Goal: Navigation & Orientation: Find specific page/section

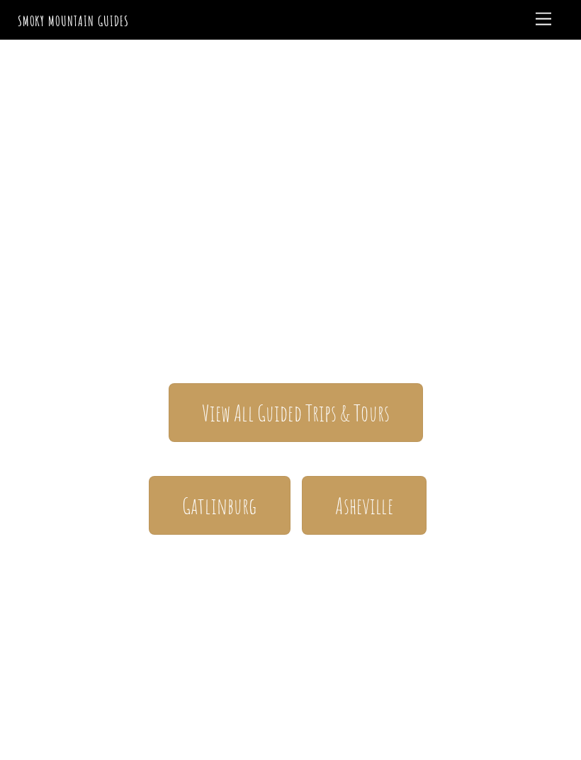
click at [225, 491] on span "Gatlinburg" at bounding box center [219, 505] width 75 height 29
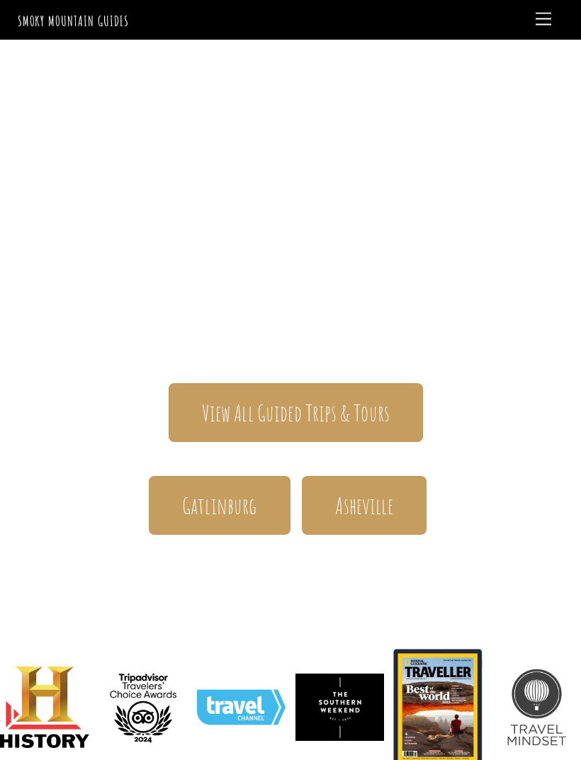
click at [235, 491] on span "Gatlinburg" at bounding box center [219, 505] width 75 height 29
click at [259, 476] on link "Gatlinburg" at bounding box center [220, 505] width 142 height 59
click at [232, 491] on span "Gatlinburg" at bounding box center [219, 505] width 75 height 29
click at [541, 21] on span "Menu" at bounding box center [544, 19] width 16 height 13
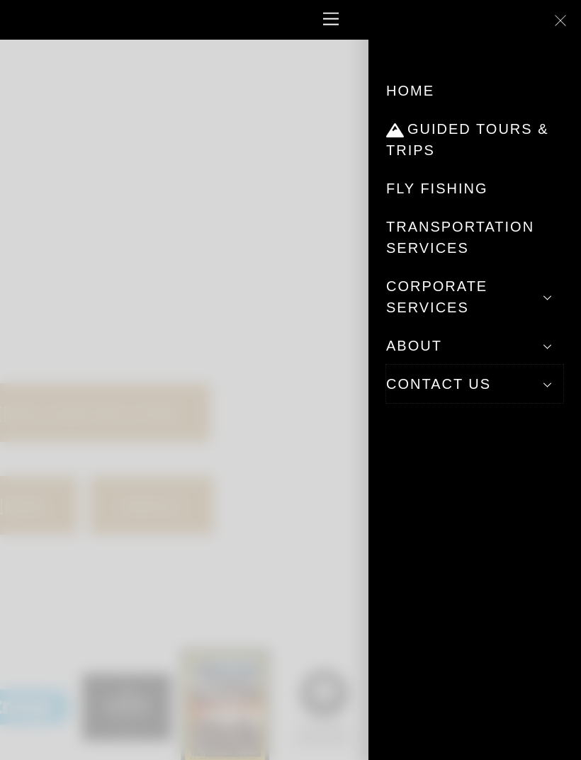
click at [548, 385] on span at bounding box center [547, 385] width 26 height 26
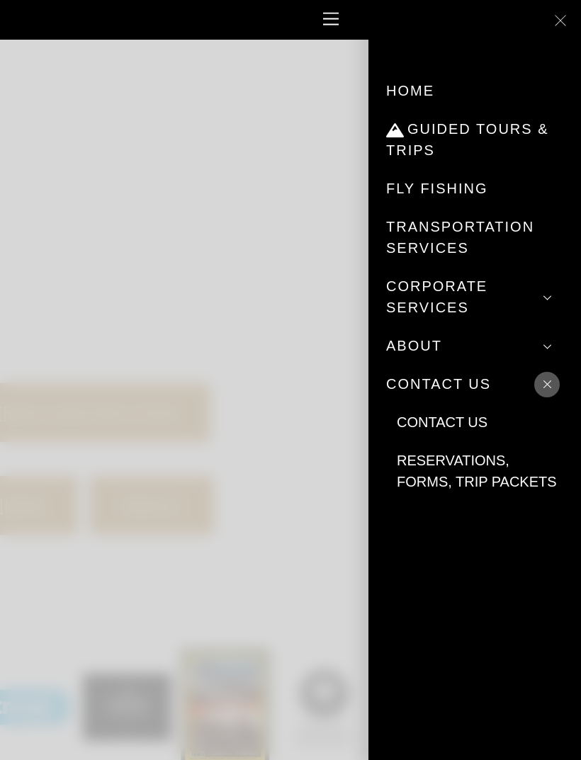
click at [482, 465] on link "Reservations, Forms, Trip Packets" at bounding box center [480, 471] width 167 height 60
click at [459, 417] on link "Contact Us" at bounding box center [480, 422] width 167 height 38
click at [561, 33] on link "Close Menu" at bounding box center [560, 20] width 27 height 27
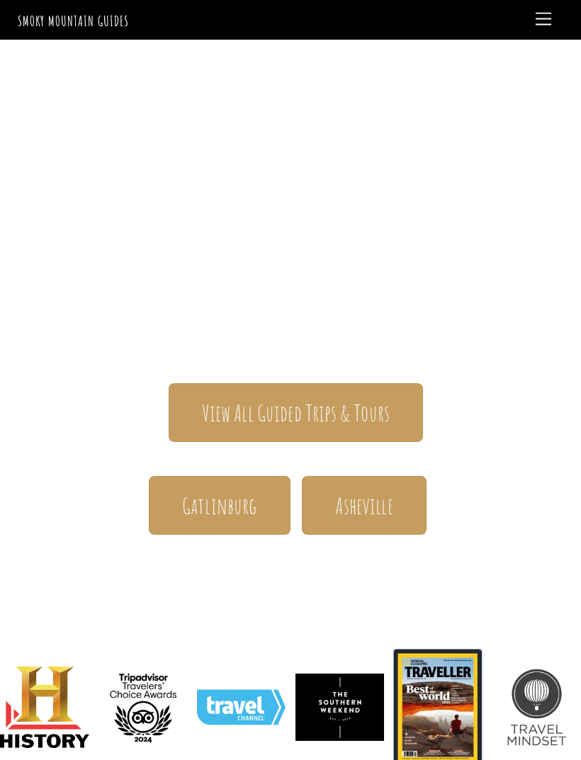
click at [229, 491] on span "Gatlinburg" at bounding box center [219, 505] width 75 height 29
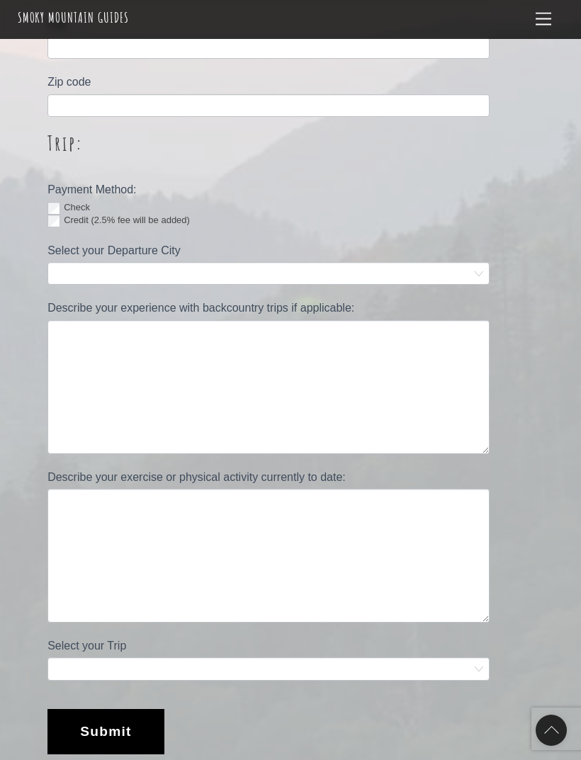
scroll to position [764, 0]
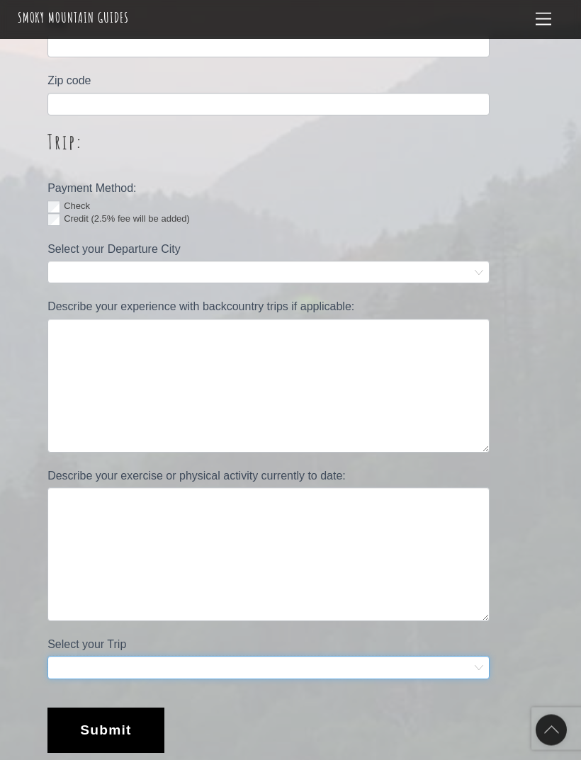
click at [480, 657] on select "**********" at bounding box center [268, 668] width 442 height 23
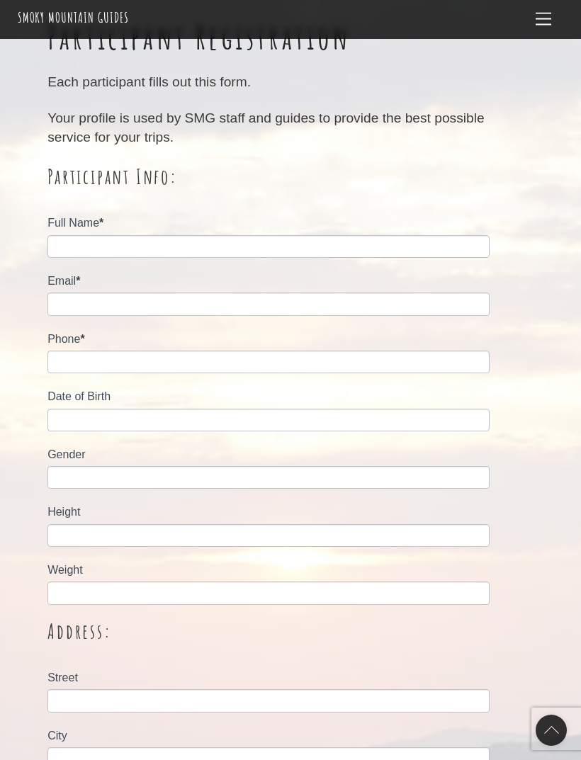
scroll to position [0, 0]
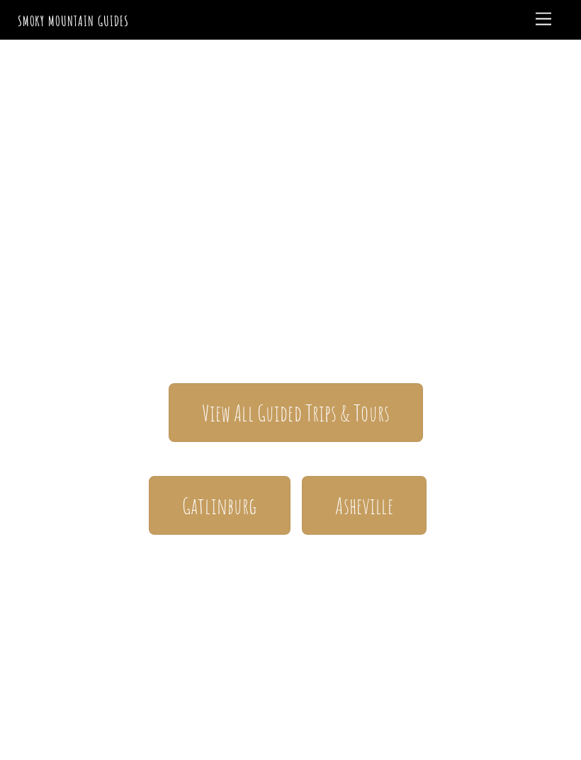
click at [219, 491] on span "Gatlinburg" at bounding box center [219, 505] width 75 height 29
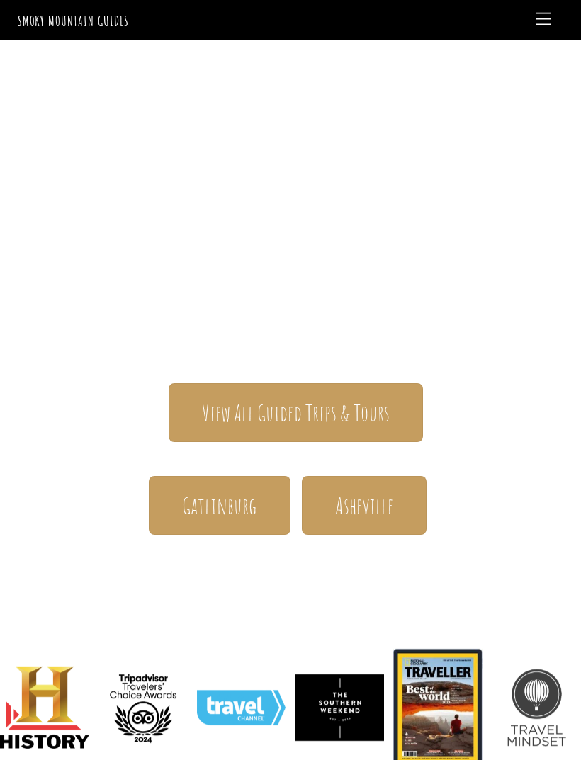
click at [227, 491] on span "Gatlinburg" at bounding box center [219, 505] width 75 height 29
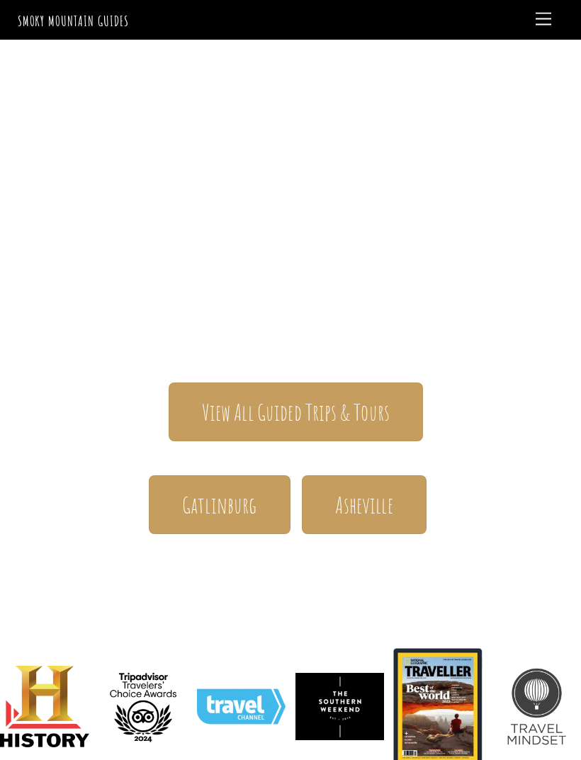
click at [228, 490] on span "Gatlinburg" at bounding box center [219, 504] width 75 height 29
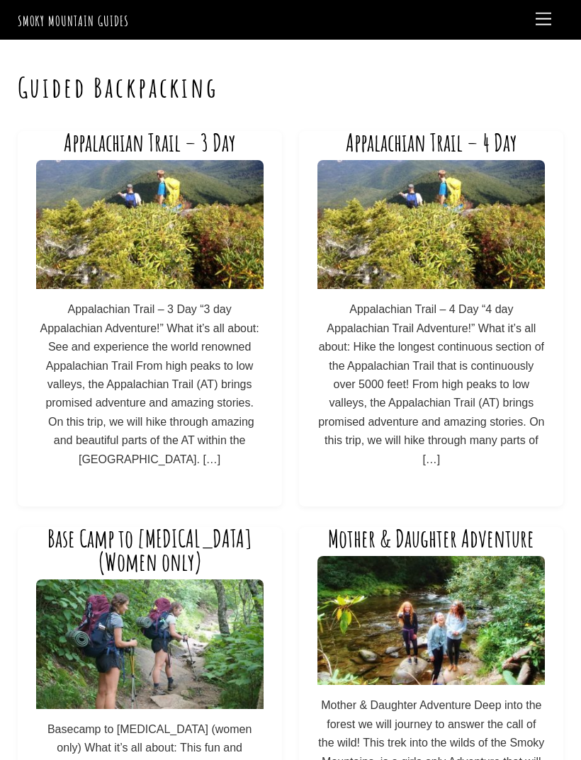
click at [178, 244] on img at bounding box center [149, 225] width 227 height 130
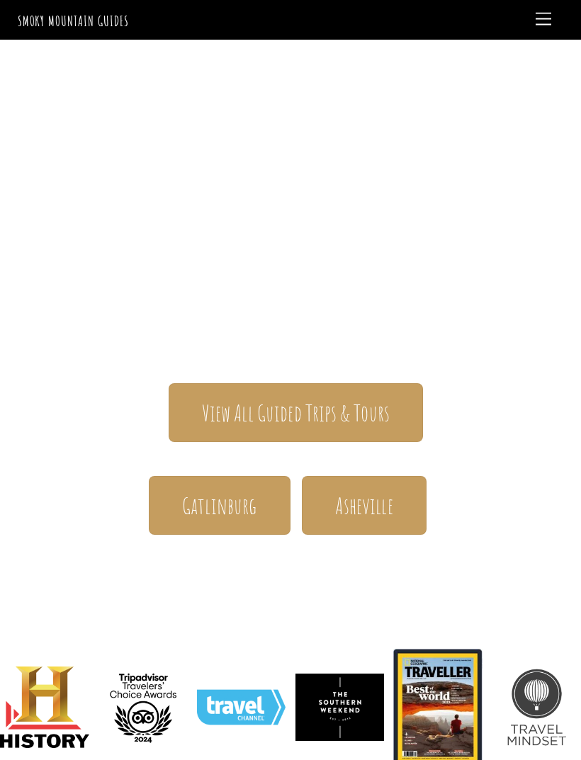
click at [236, 491] on span "Gatlinburg" at bounding box center [219, 505] width 75 height 29
click at [230, 491] on span "Gatlinburg" at bounding box center [219, 505] width 75 height 29
click at [239, 491] on span "Gatlinburg" at bounding box center [219, 505] width 75 height 29
